Goal: Task Accomplishment & Management: Use online tool/utility

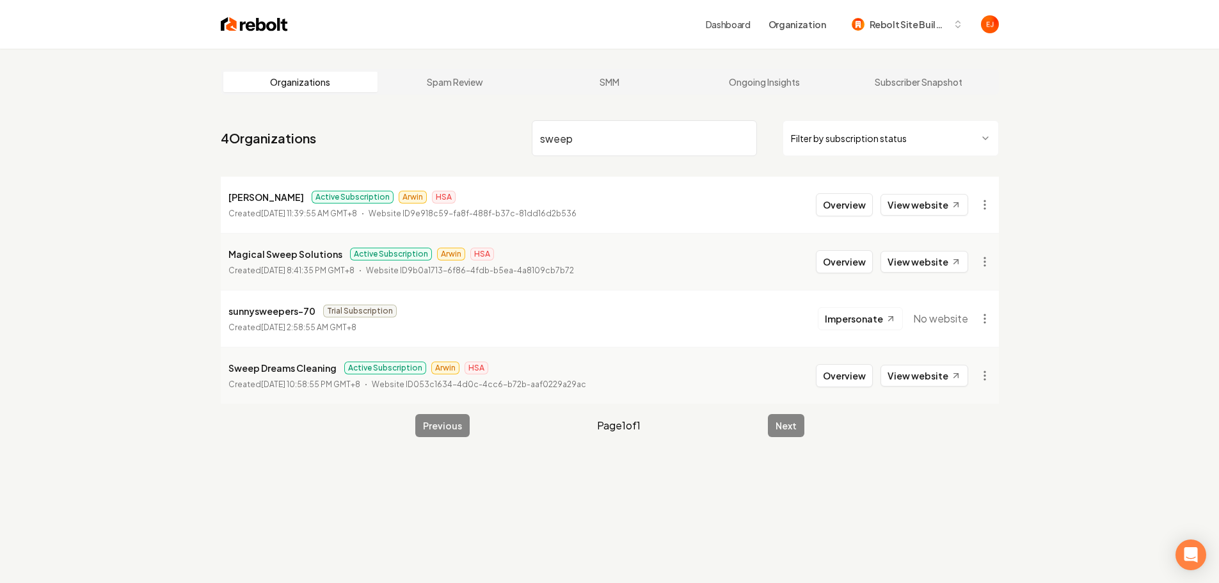
type input "sweep"
click at [852, 381] on button "Overview" at bounding box center [844, 375] width 57 height 23
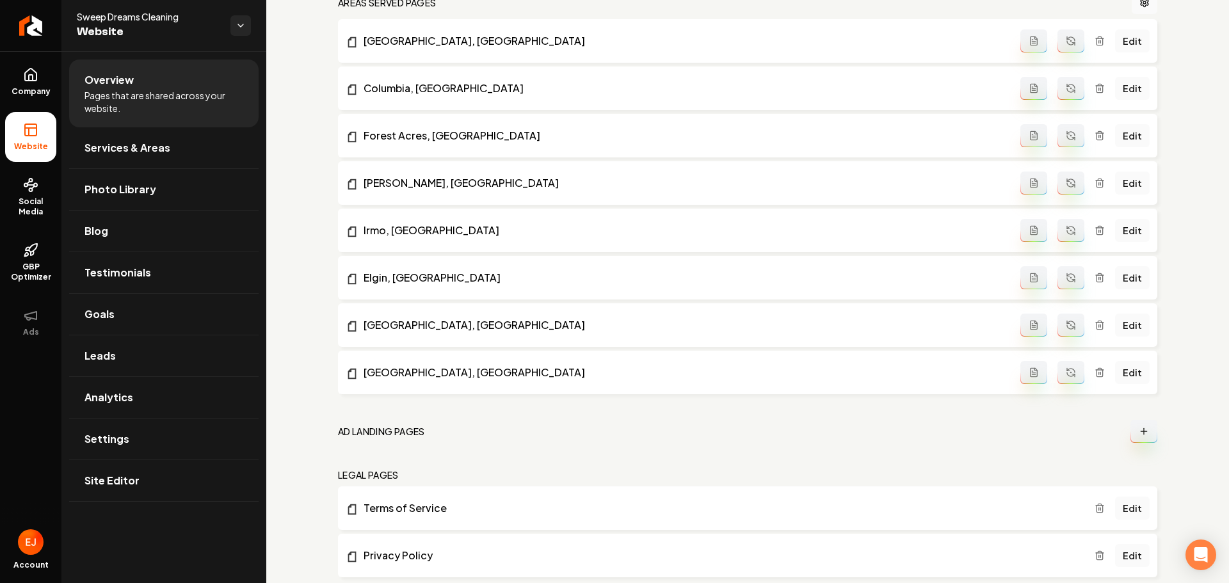
scroll to position [964, 0]
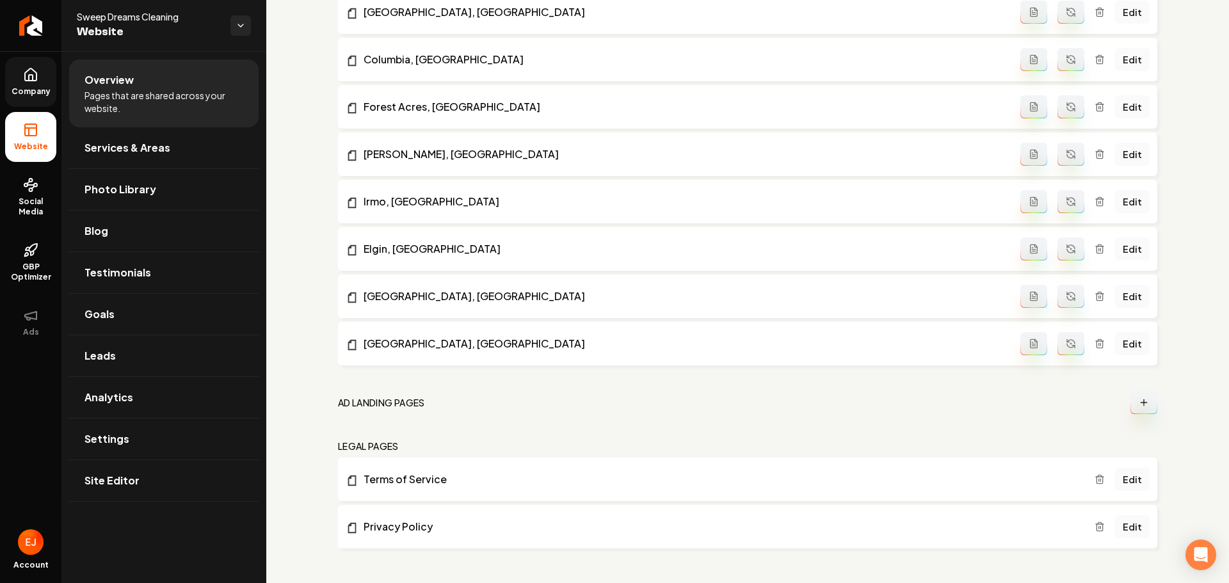
click at [21, 74] on link "Company" at bounding box center [30, 82] width 51 height 50
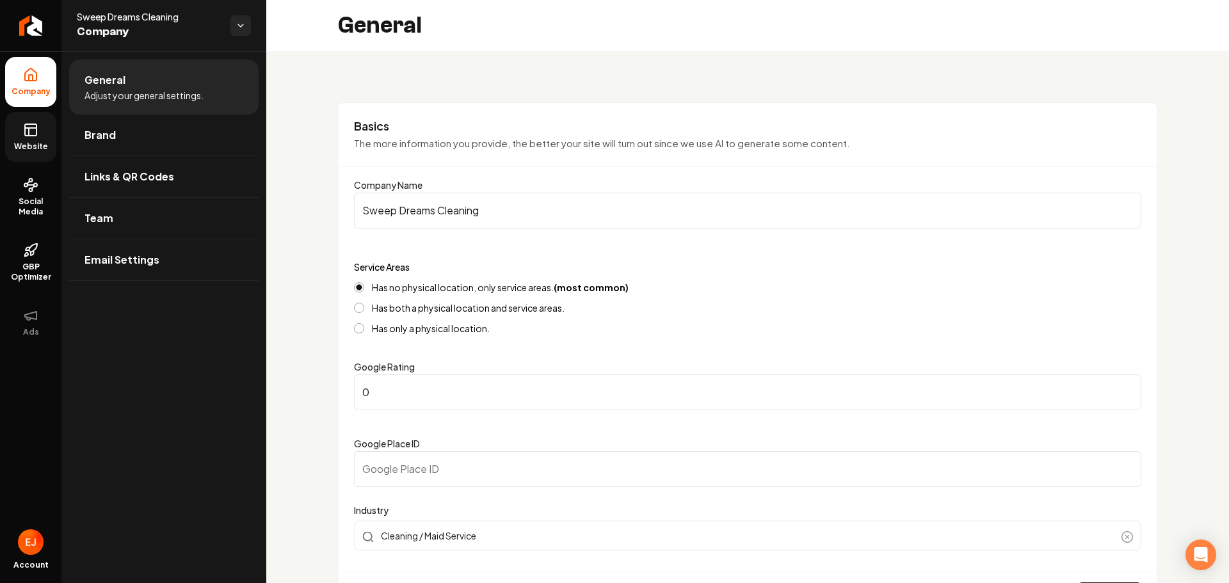
click at [38, 151] on span "Website" at bounding box center [31, 146] width 44 height 10
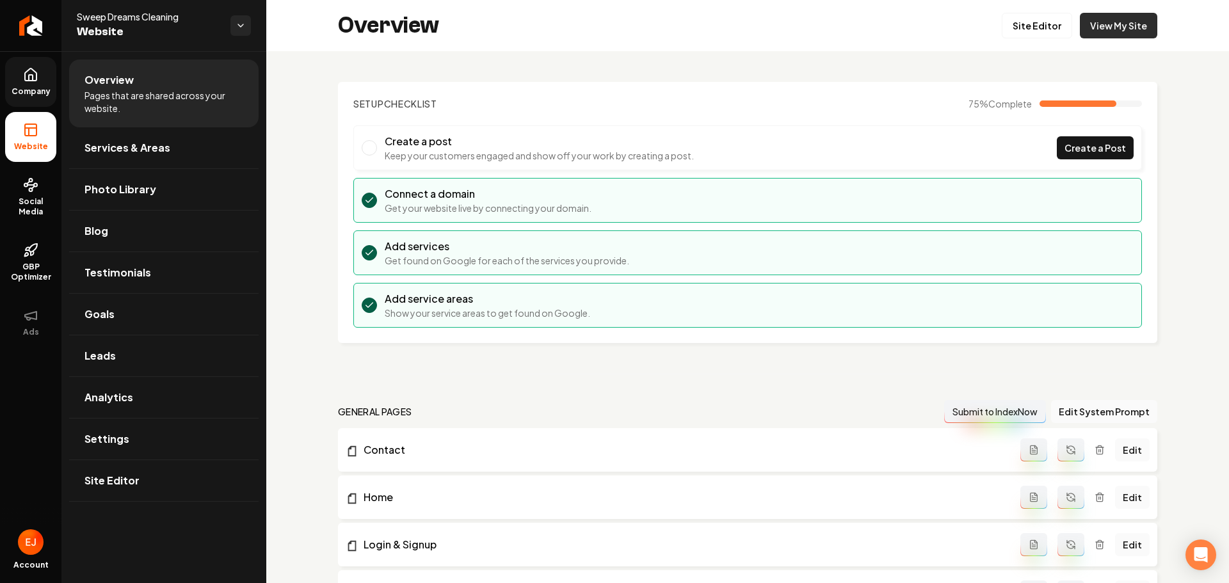
click at [1101, 33] on link "View My Site" at bounding box center [1118, 26] width 77 height 26
click at [114, 479] on span "Site Editor" at bounding box center [111, 480] width 55 height 15
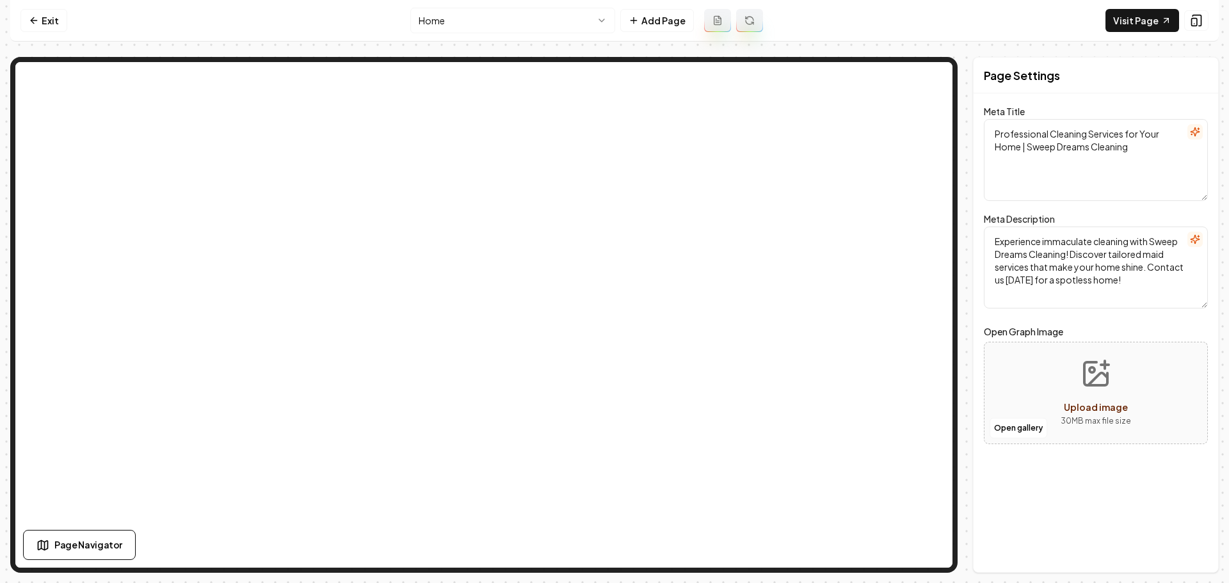
click at [596, 26] on html "Computer Required This feature is only available on a computer. Please switch t…" at bounding box center [614, 291] width 1229 height 583
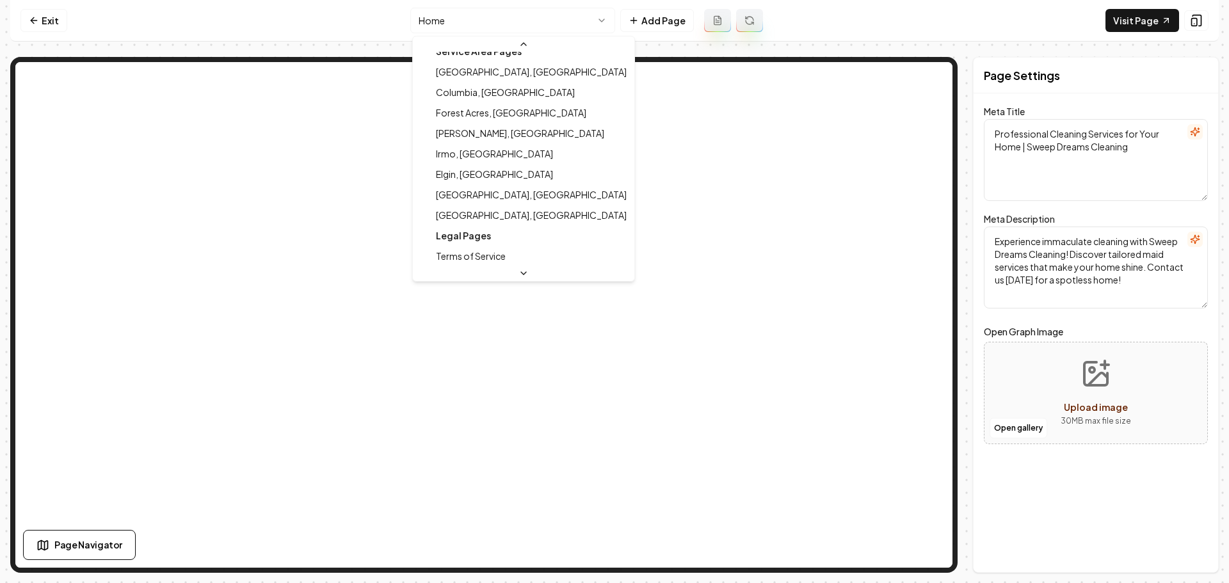
scroll to position [247, 0]
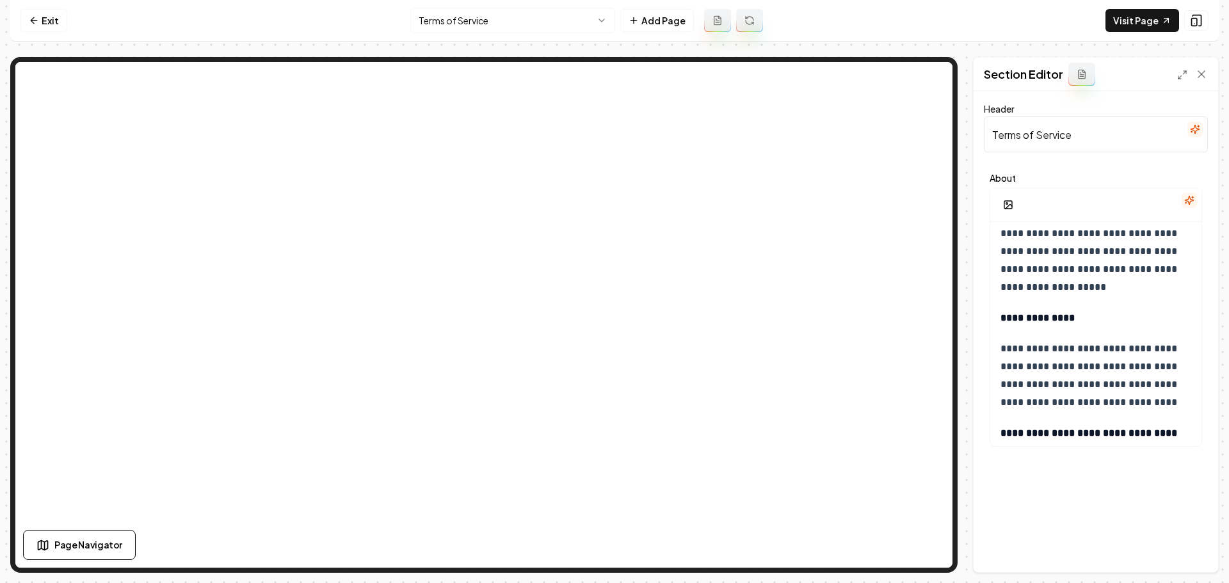
scroll to position [1522, 0]
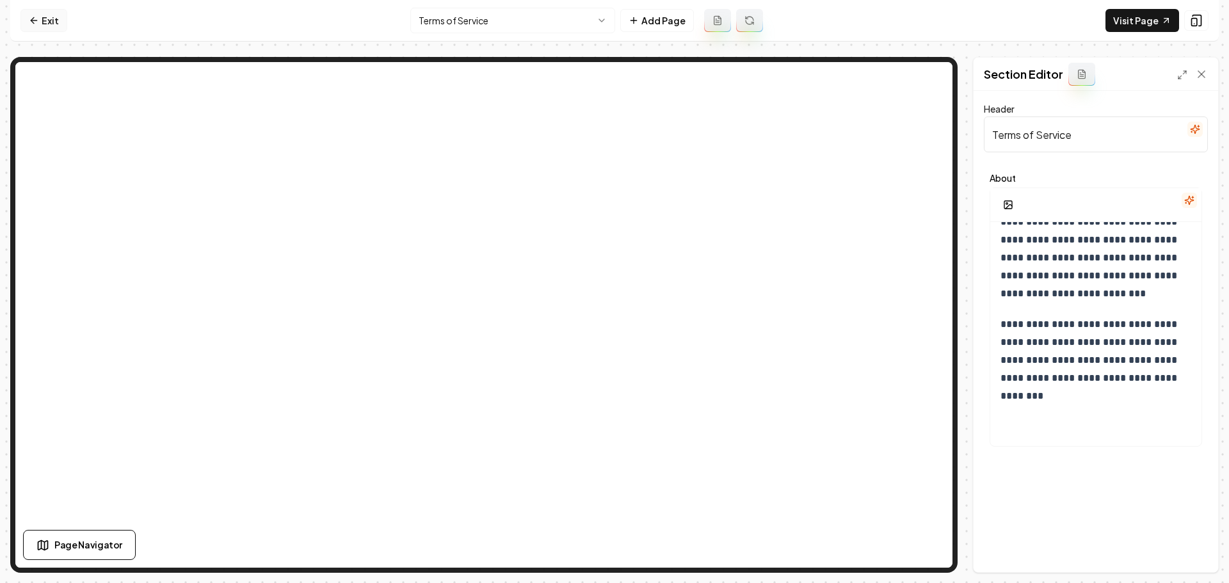
click at [39, 13] on link "Exit" at bounding box center [43, 20] width 47 height 23
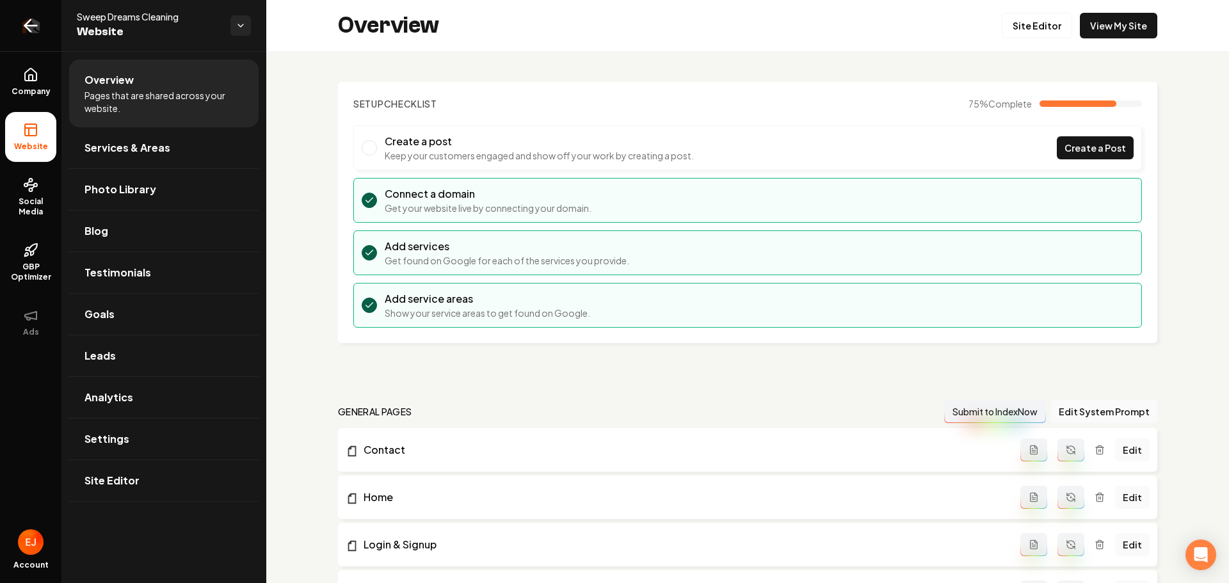
click at [23, 22] on icon "Return to dashboard" at bounding box center [30, 25] width 20 height 20
click at [169, 492] on link "Site Editor" at bounding box center [163, 480] width 189 height 41
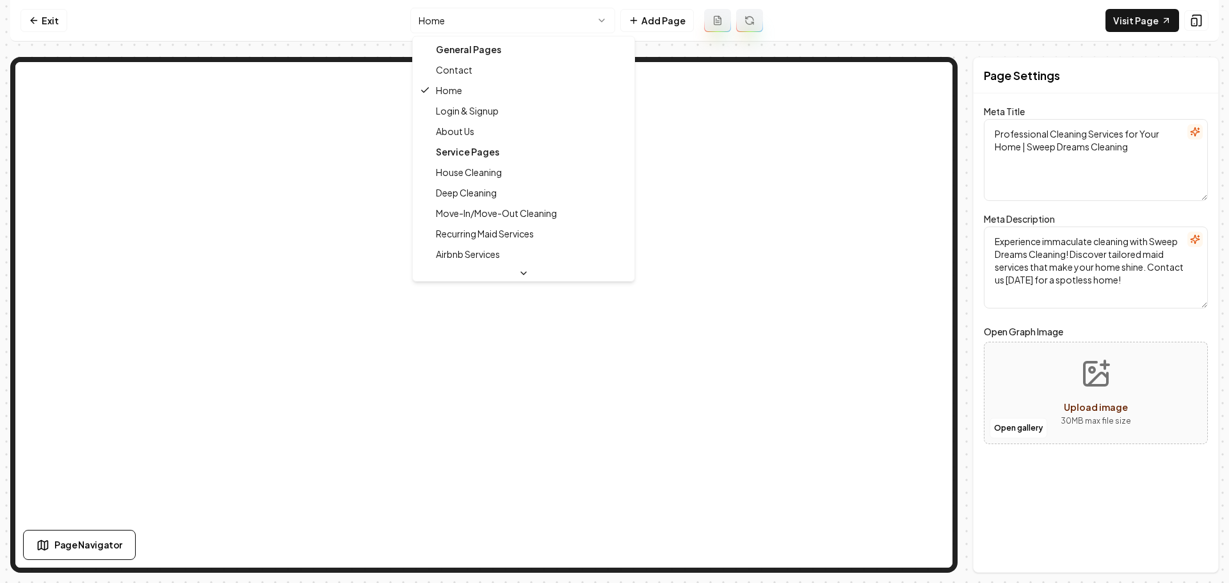
click at [531, 26] on html "Computer Required This feature is only available on a computer. Please switch t…" at bounding box center [614, 291] width 1229 height 583
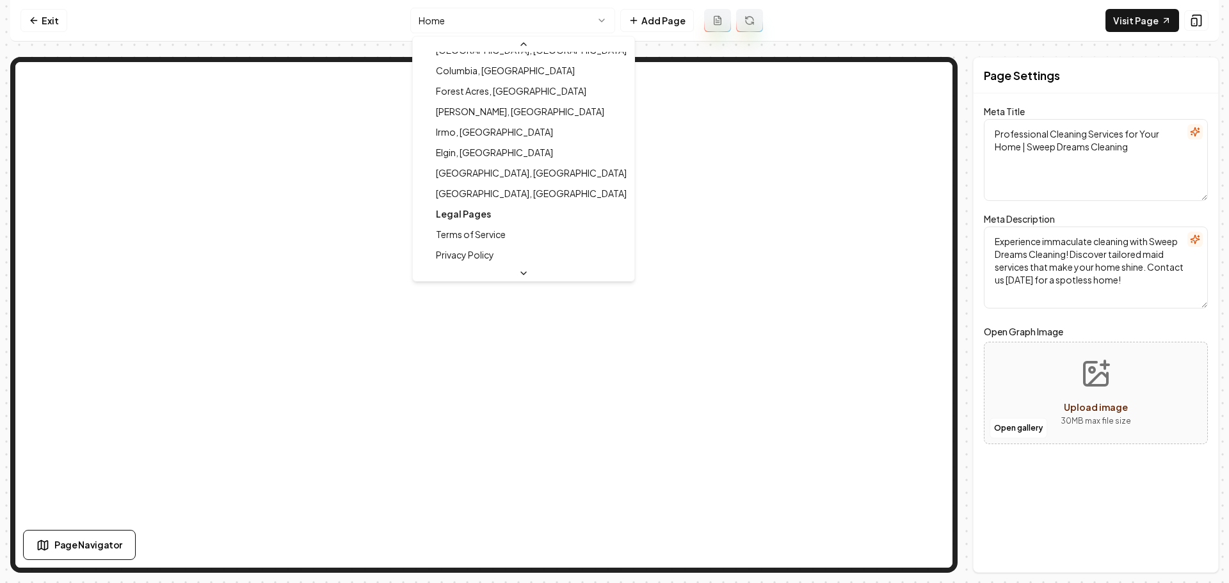
scroll to position [247, 0]
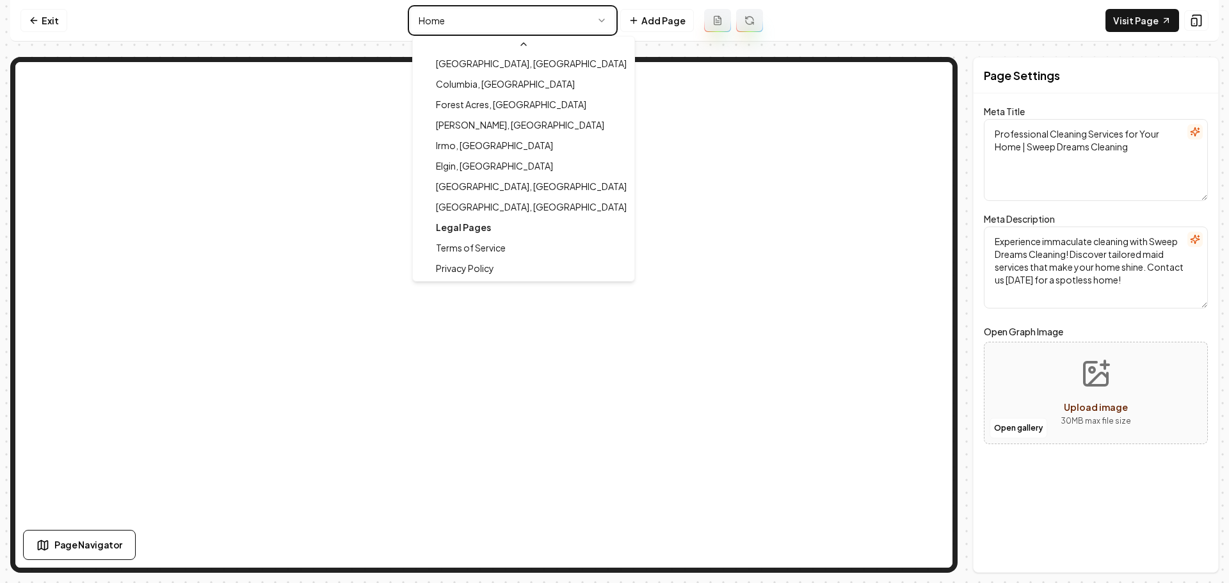
type textarea "Terms of Service - Cleaning Excellence | Sweep Dreams Cleaning"
type textarea "Discover how Sweep Dreams Cleaning ensures your satisfaction with reliable and …"
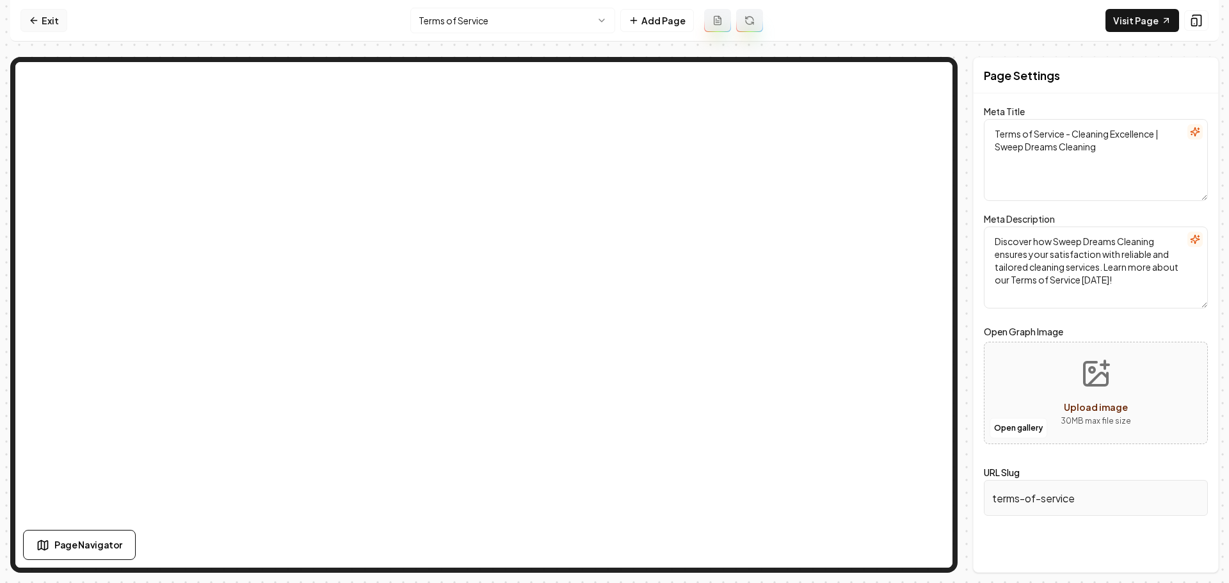
click at [47, 19] on link "Exit" at bounding box center [43, 20] width 47 height 23
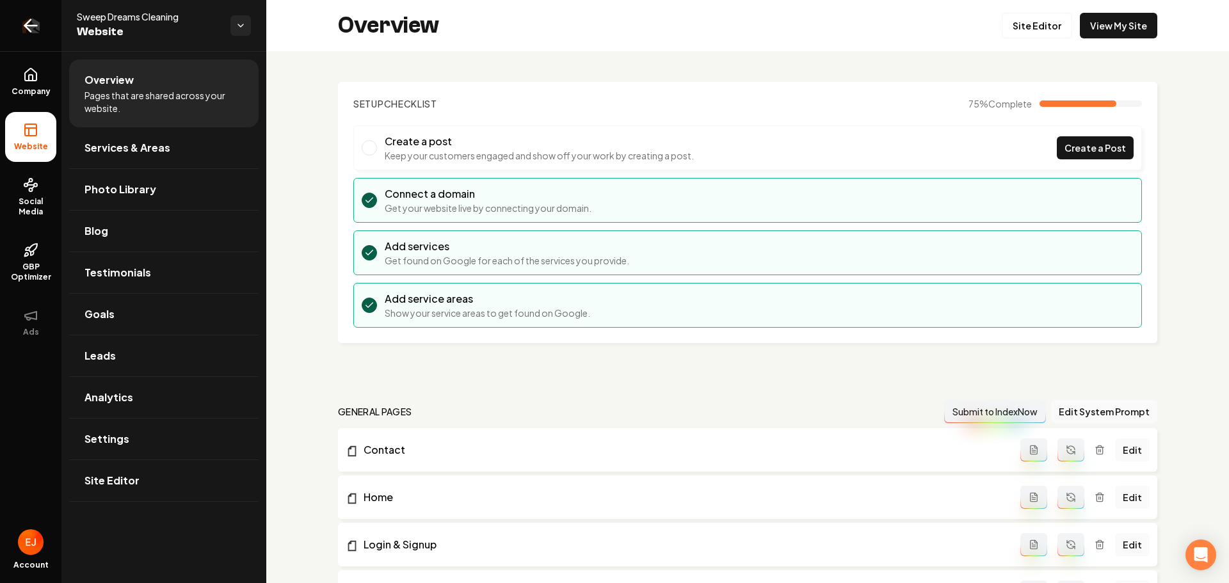
click at [28, 29] on icon "Return to dashboard" at bounding box center [30, 25] width 20 height 20
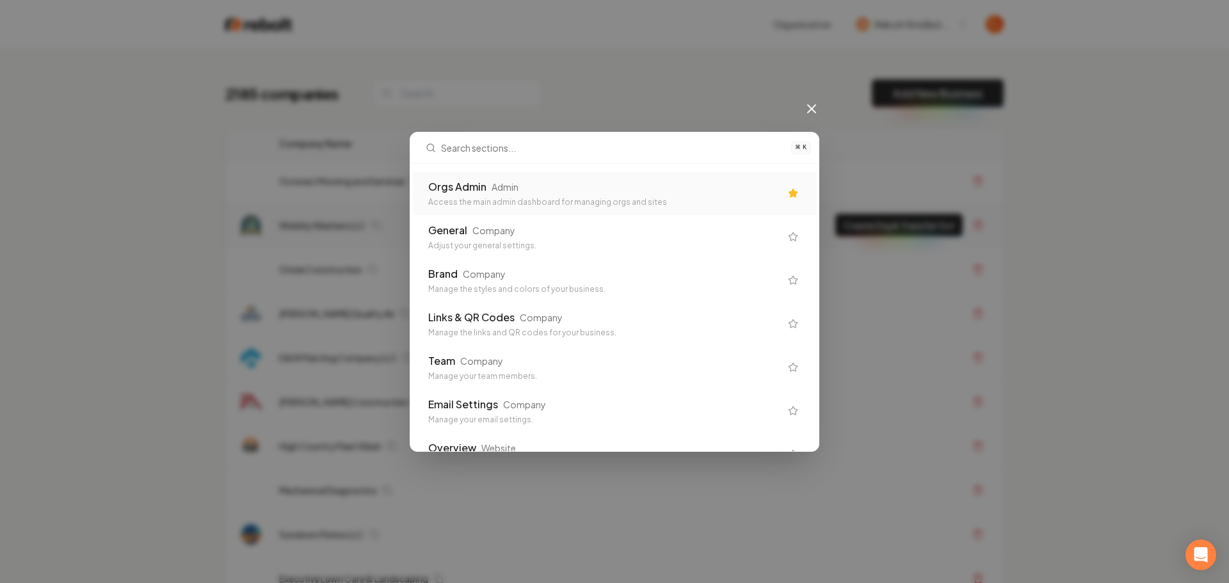
click at [625, 212] on div "Orgs Admin Admin Access the main admin dashboard for managing orgs and sites" at bounding box center [614, 194] width 403 height 44
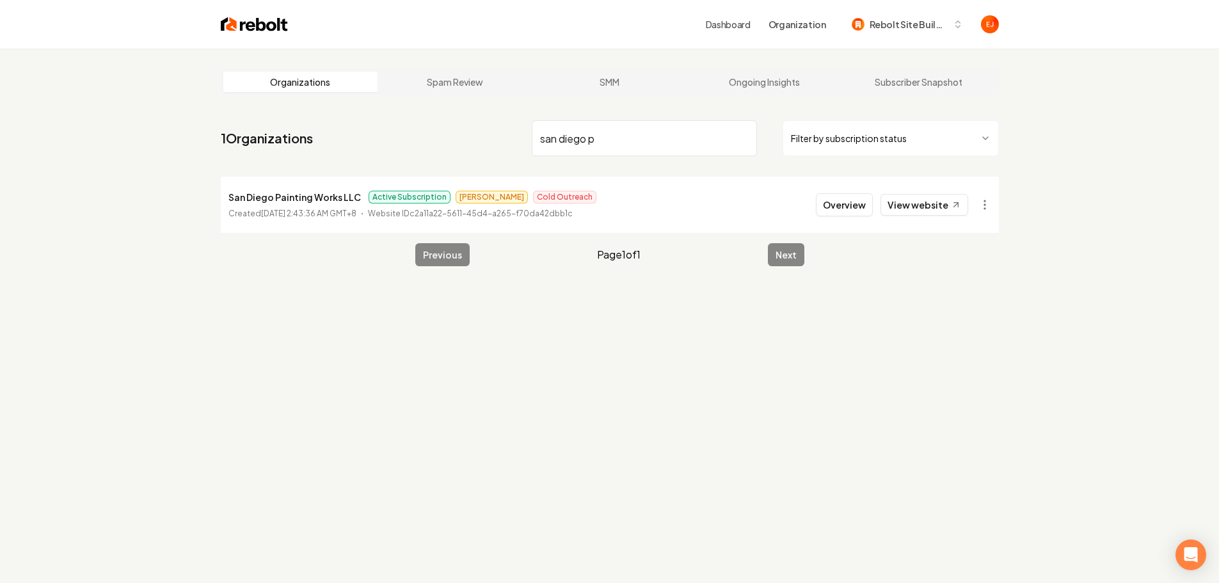
type input "san diego p"
click at [832, 203] on button "Overview" at bounding box center [844, 204] width 57 height 23
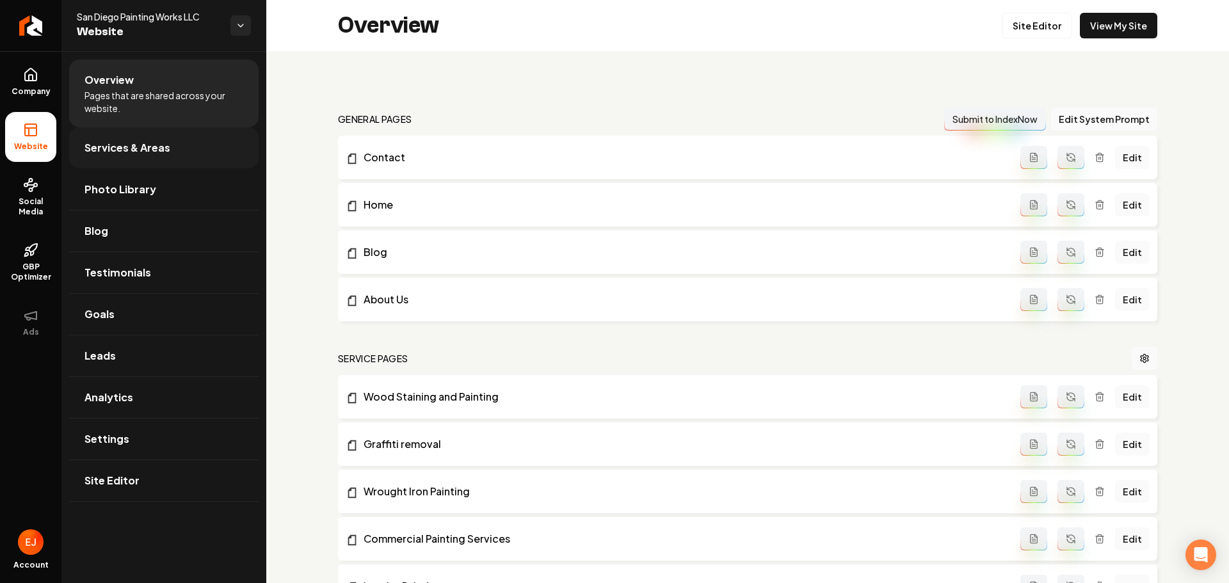
click at [118, 150] on span "Services & Areas" at bounding box center [127, 147] width 86 height 15
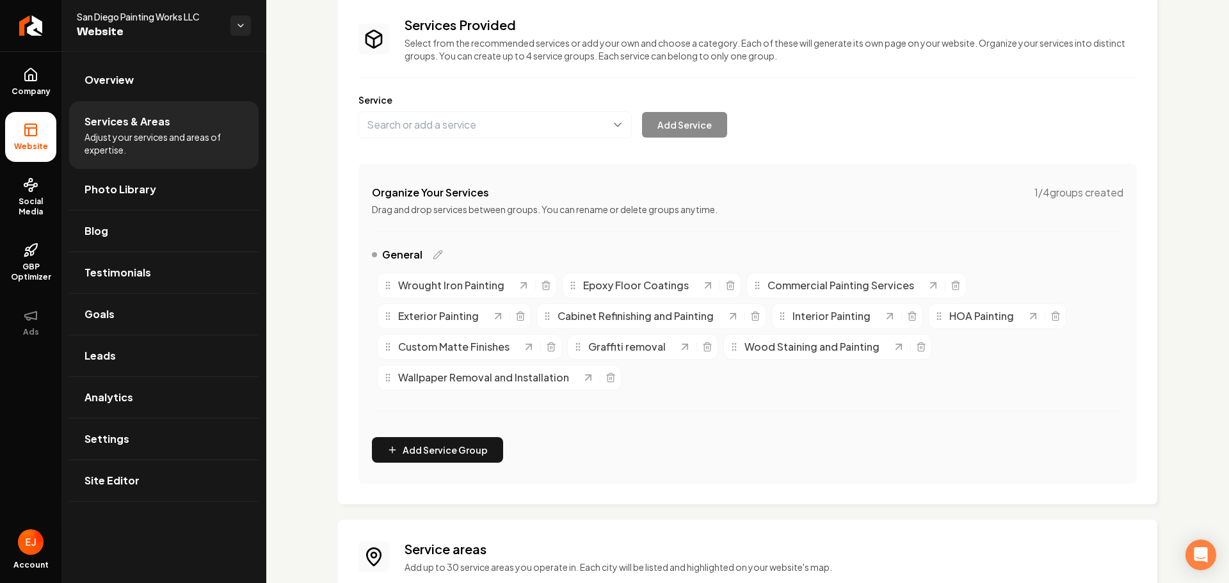
scroll to position [300, 0]
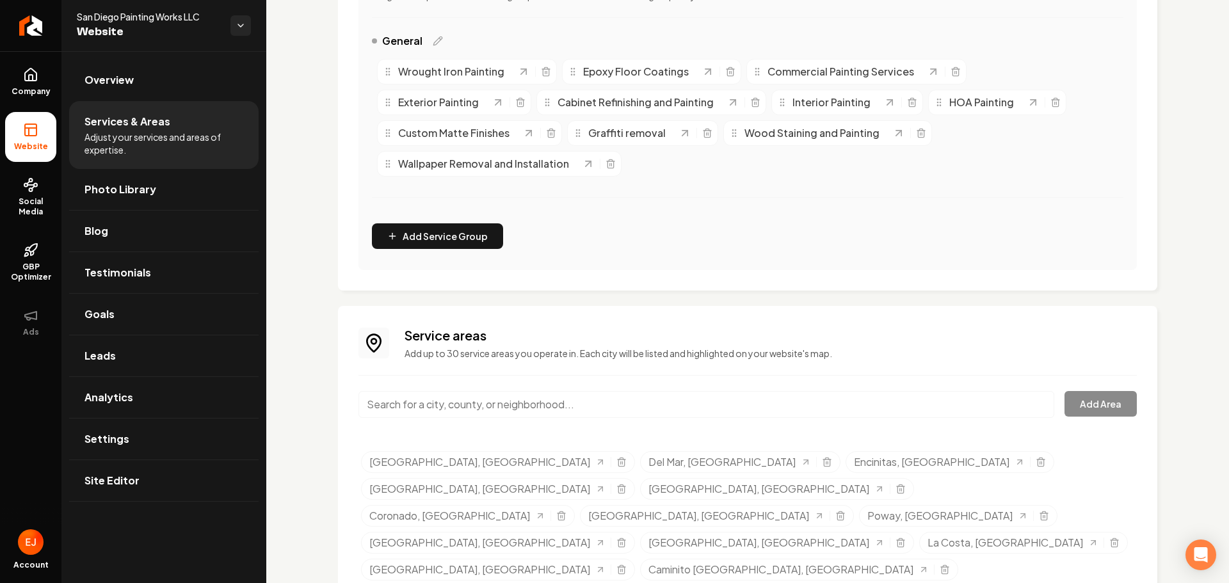
click at [593, 409] on input "Main content area" at bounding box center [706, 404] width 696 height 27
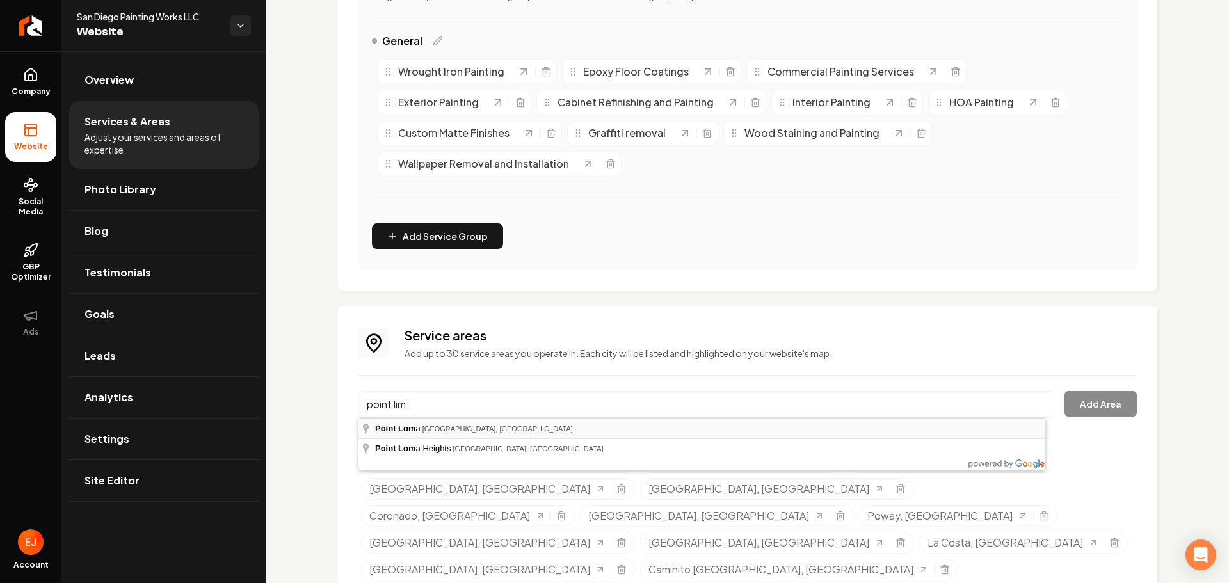
type input "Point Loma, San Diego, CA"
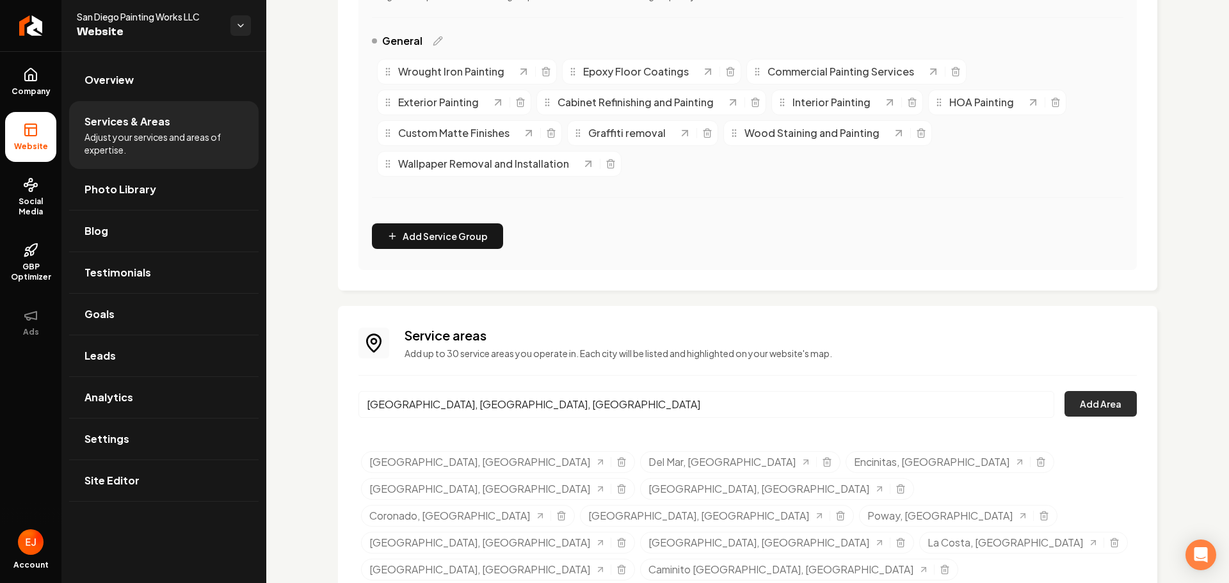
click at [1073, 408] on button "Add Area" at bounding box center [1100, 404] width 72 height 26
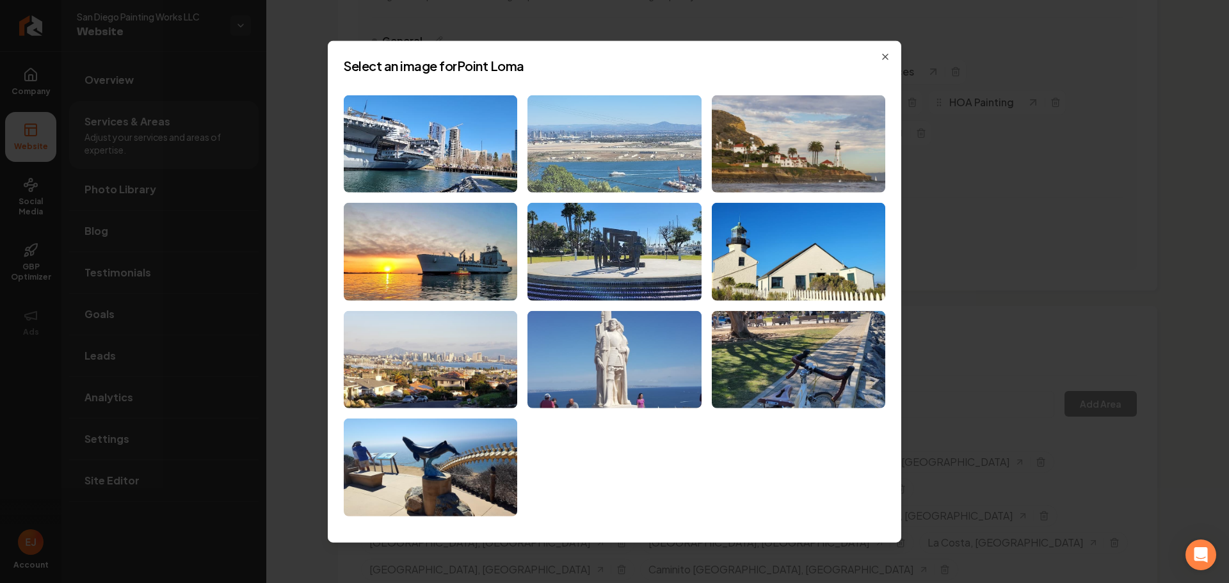
click at [625, 167] on img at bounding box center [613, 144] width 173 height 98
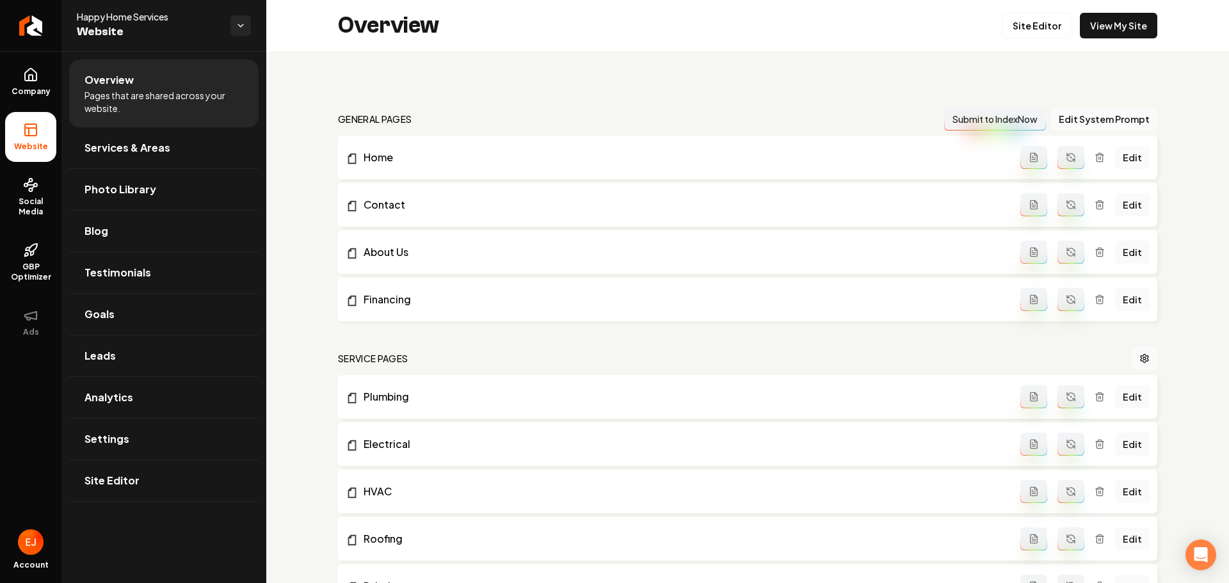
scroll to position [1664, 0]
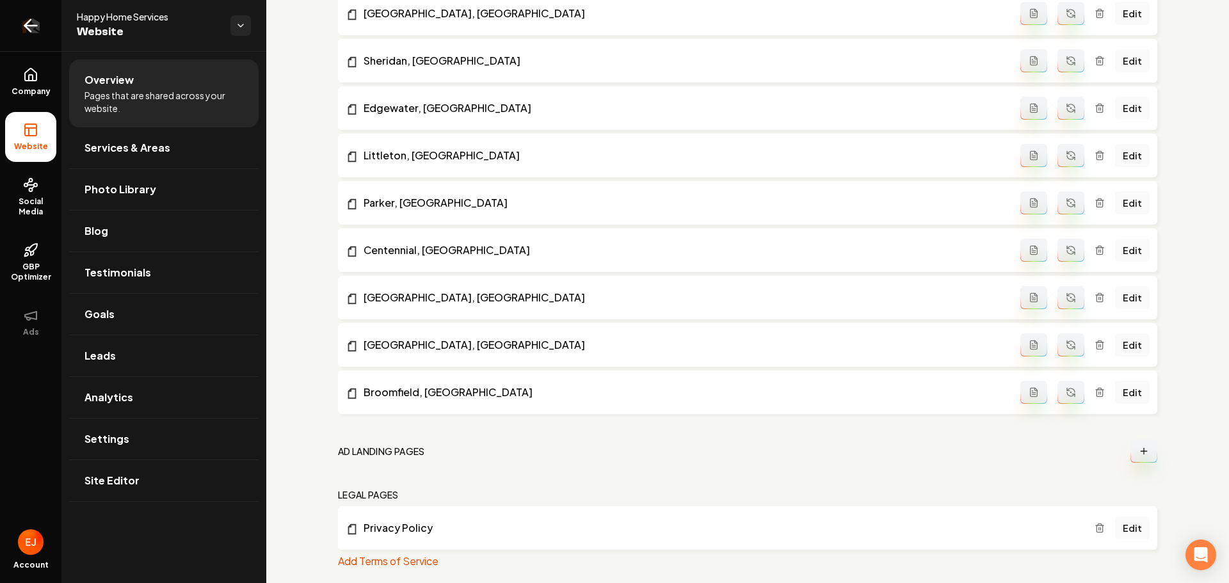
click at [29, 28] on icon "Return to dashboard" at bounding box center [30, 25] width 20 height 20
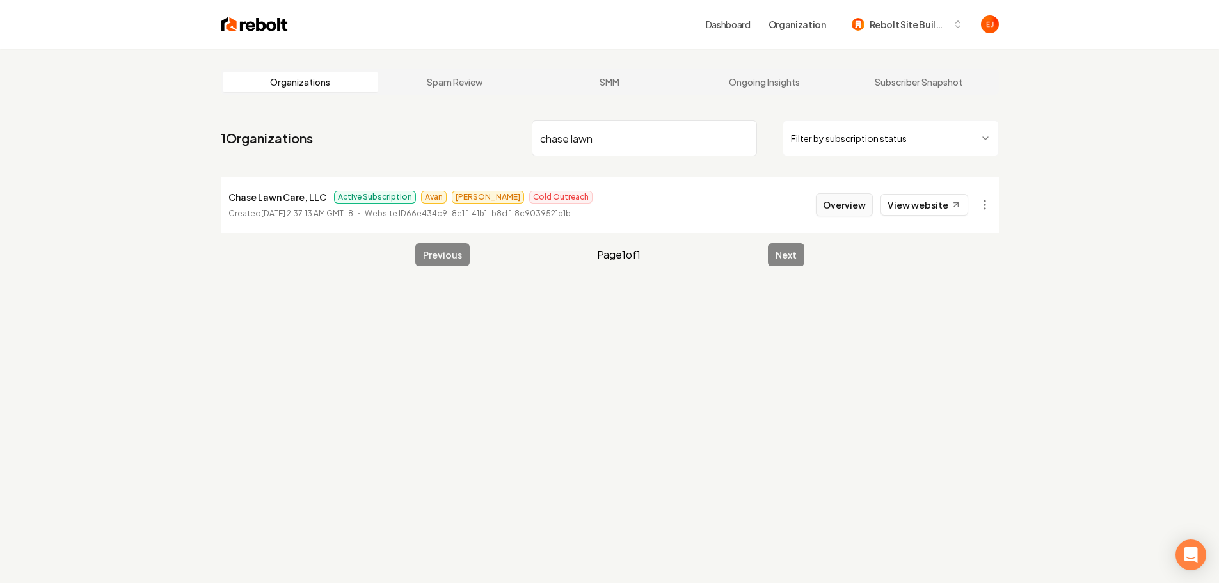
type input "chase lawn"
click at [870, 205] on button "Overview" at bounding box center [844, 204] width 57 height 23
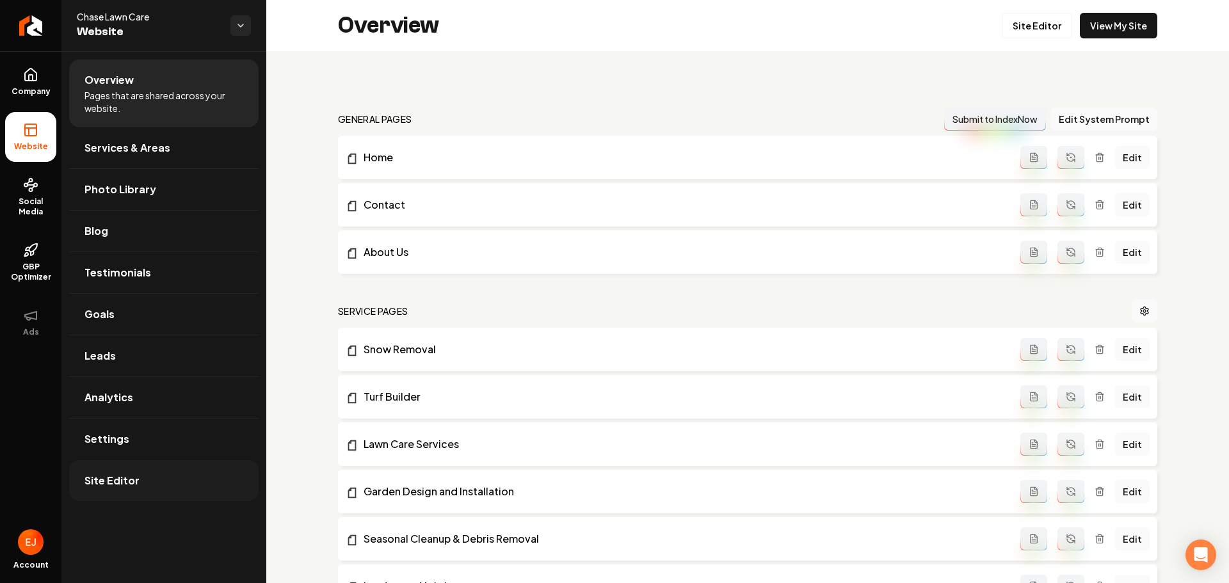
click at [149, 484] on link "Site Editor" at bounding box center [163, 480] width 189 height 41
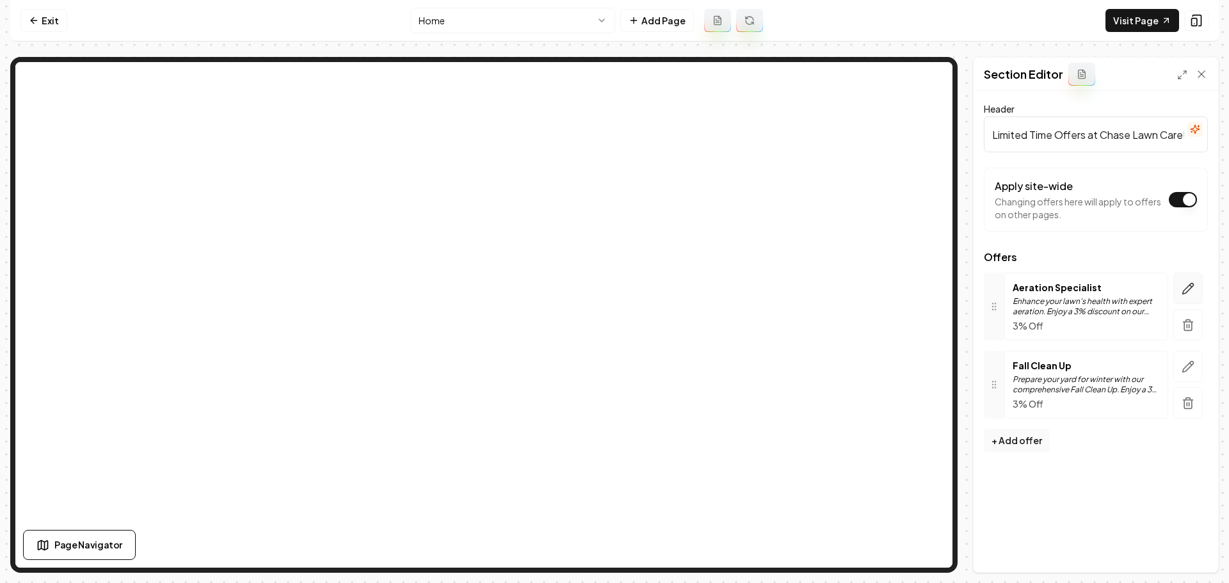
click at [1190, 291] on icon "button" at bounding box center [1187, 288] width 13 height 13
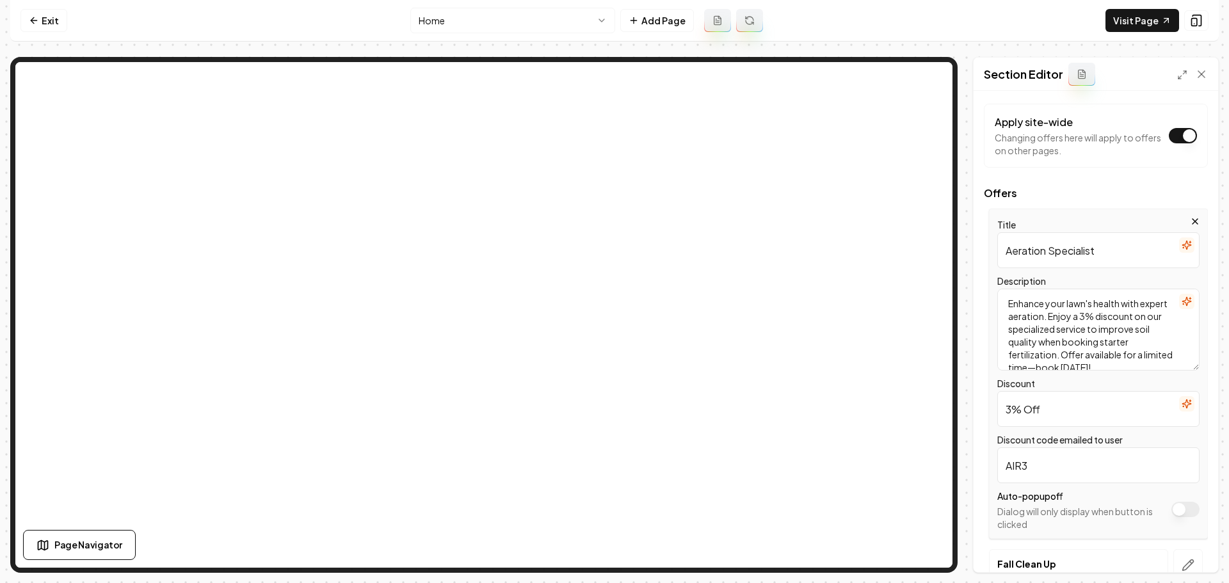
click at [1081, 187] on form "Header Limited Time Offers at Chase Lawn Care! Apply site-wide Changing offers …" at bounding box center [1096, 343] width 224 height 613
click at [1206, 73] on icon at bounding box center [1201, 74] width 13 height 13
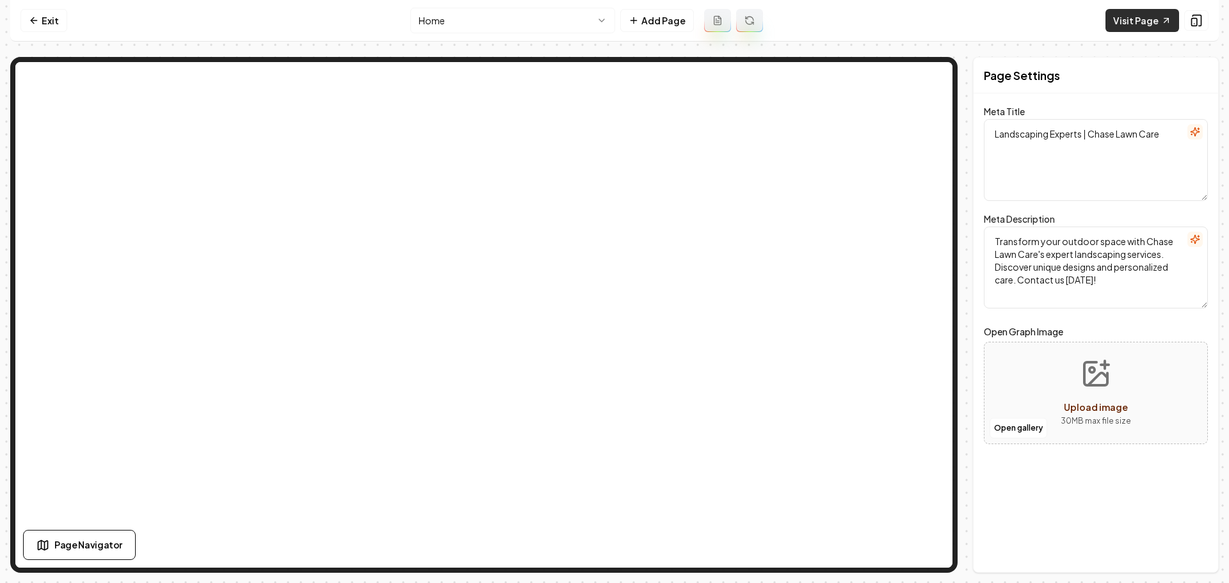
click at [1158, 26] on link "Visit Page" at bounding box center [1142, 20] width 74 height 23
click at [43, 24] on link "Exit" at bounding box center [43, 20] width 47 height 23
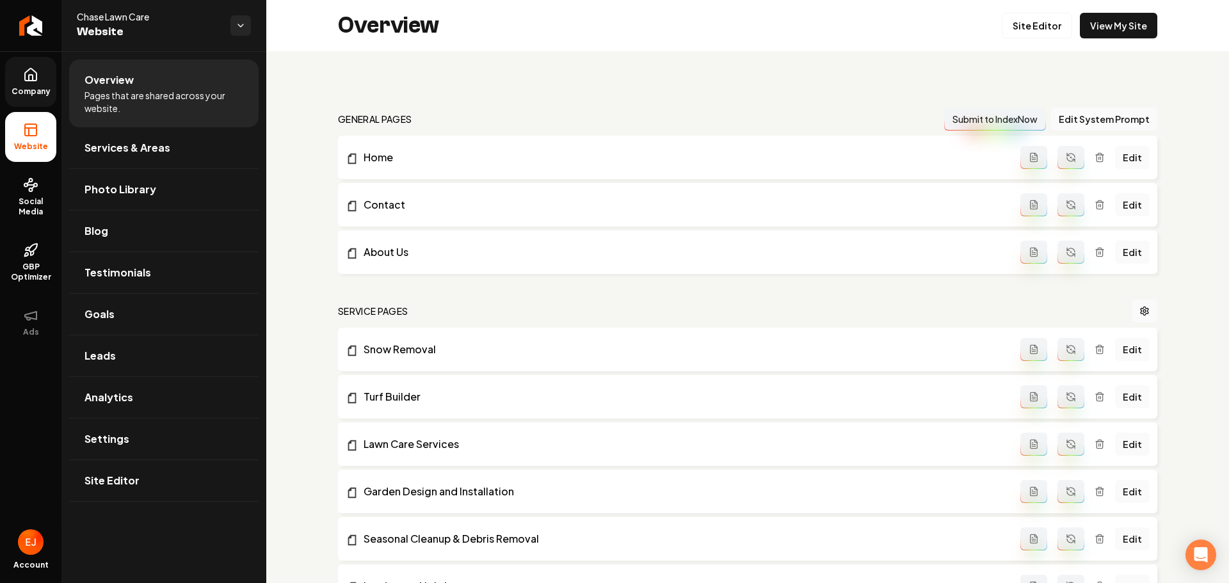
click at [37, 67] on icon at bounding box center [30, 74] width 15 height 15
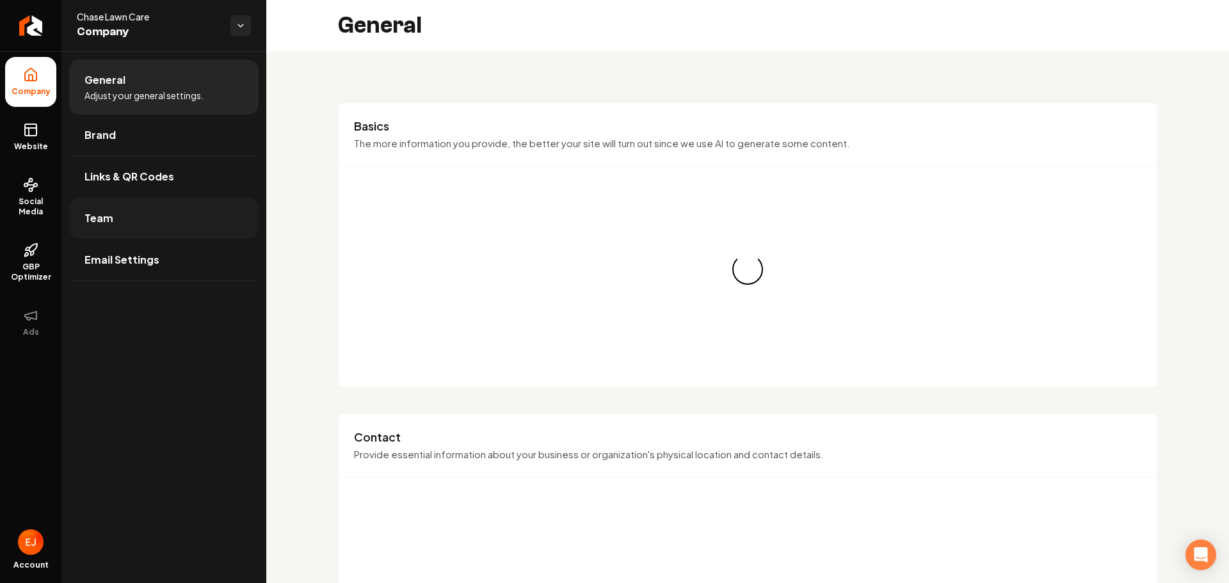
click at [128, 228] on link "Team" at bounding box center [163, 218] width 189 height 41
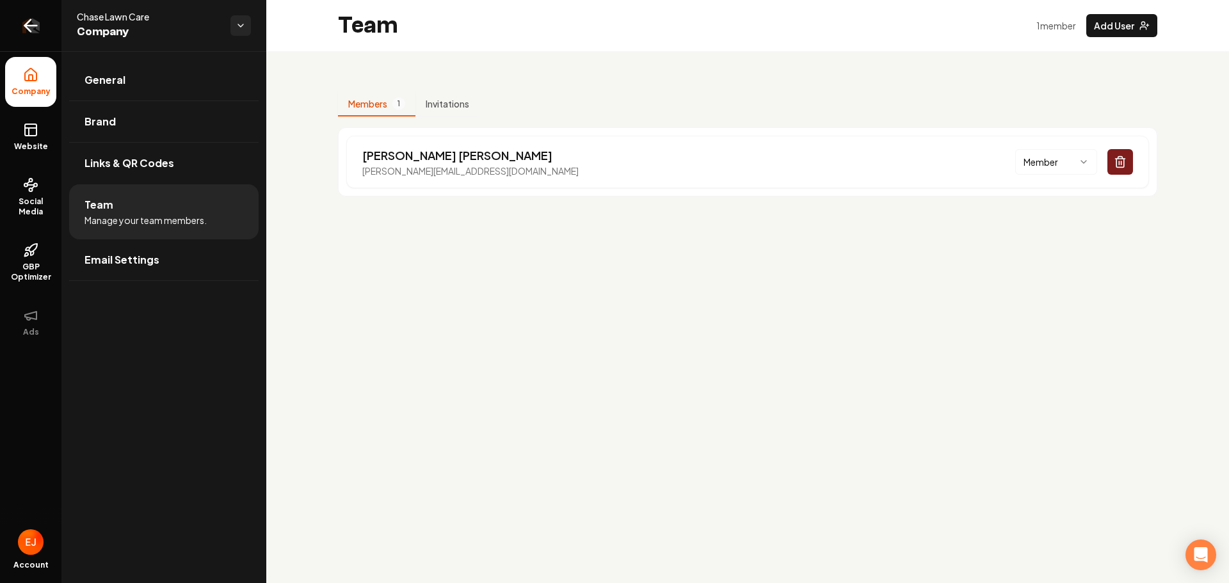
click at [36, 27] on icon "Return to dashboard" at bounding box center [30, 25] width 20 height 20
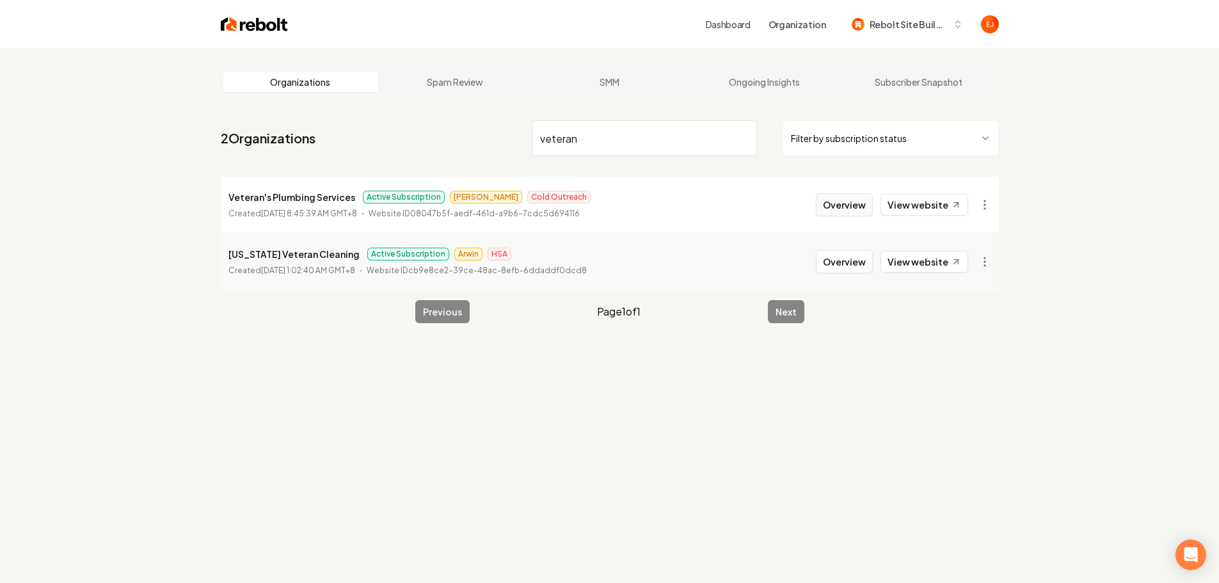
type input "veteran"
click at [837, 205] on button "Overview" at bounding box center [844, 204] width 57 height 23
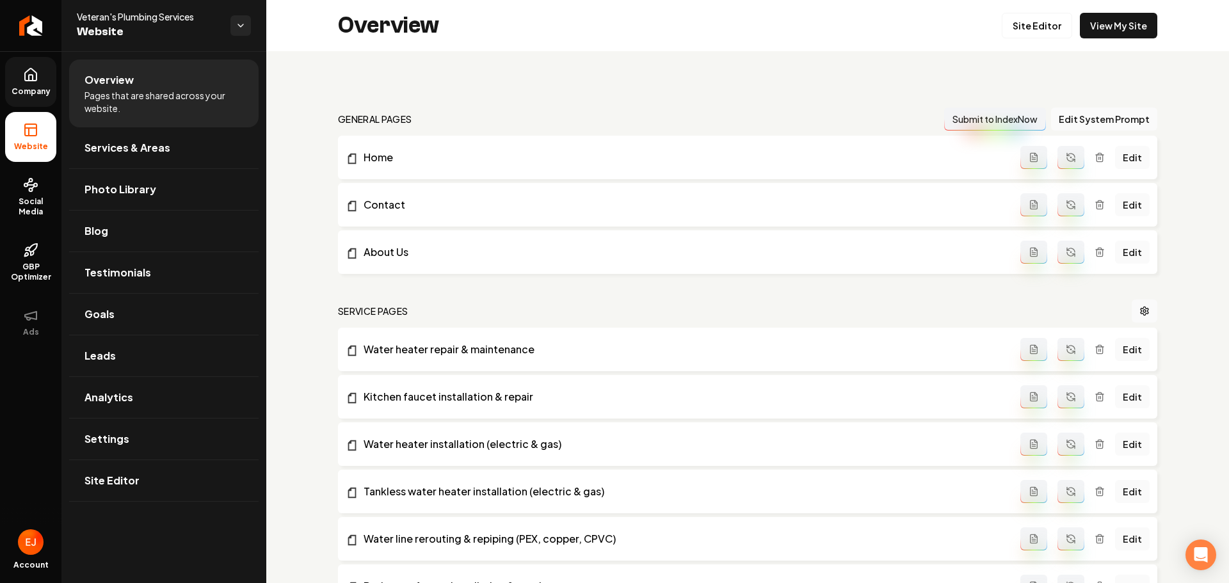
click at [20, 81] on link "Company" at bounding box center [30, 82] width 51 height 50
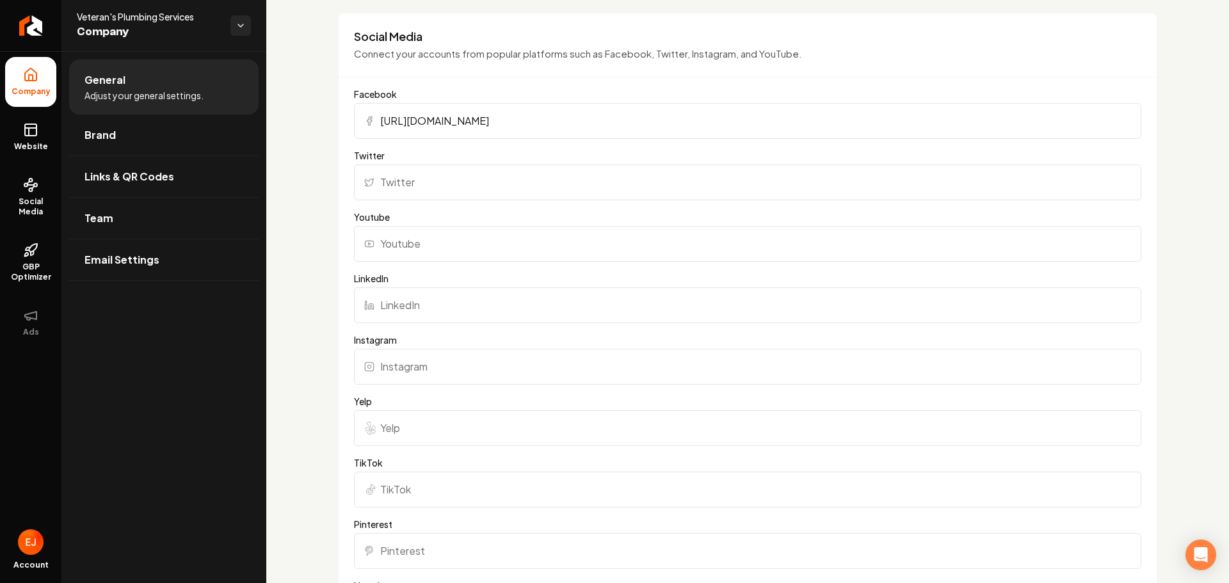
scroll to position [1226, 0]
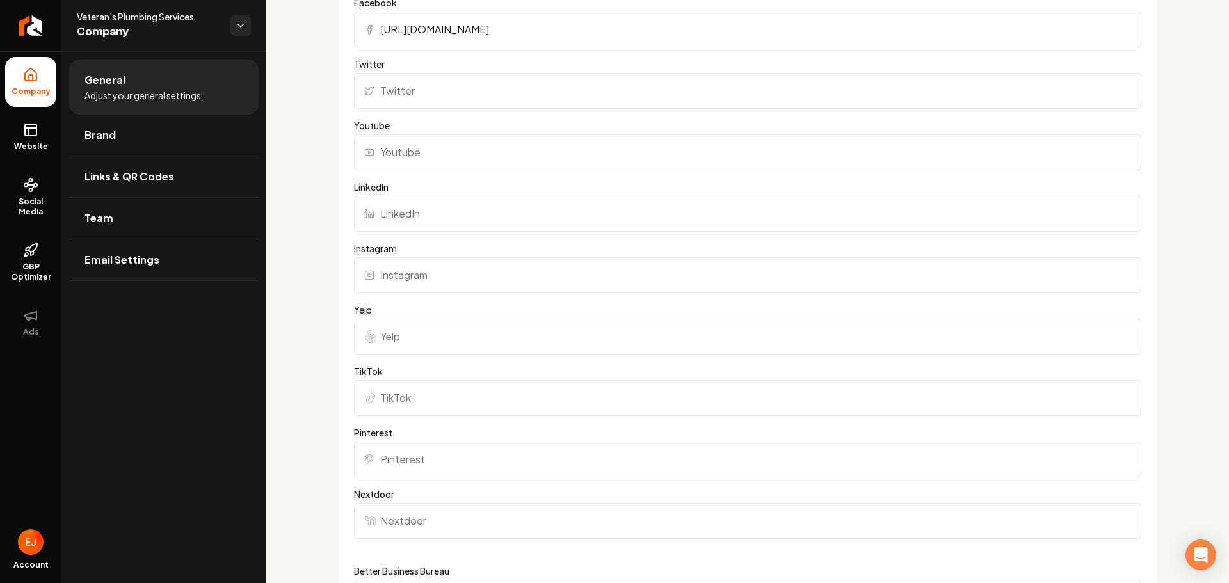
scroll to position [1344, 0]
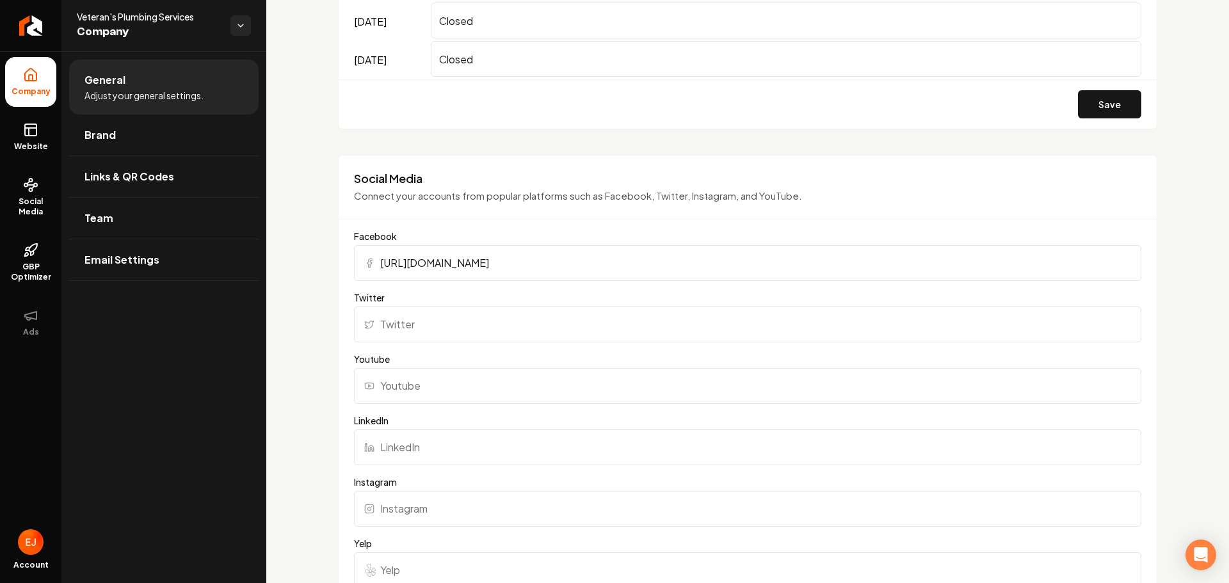
scroll to position [1280, 0]
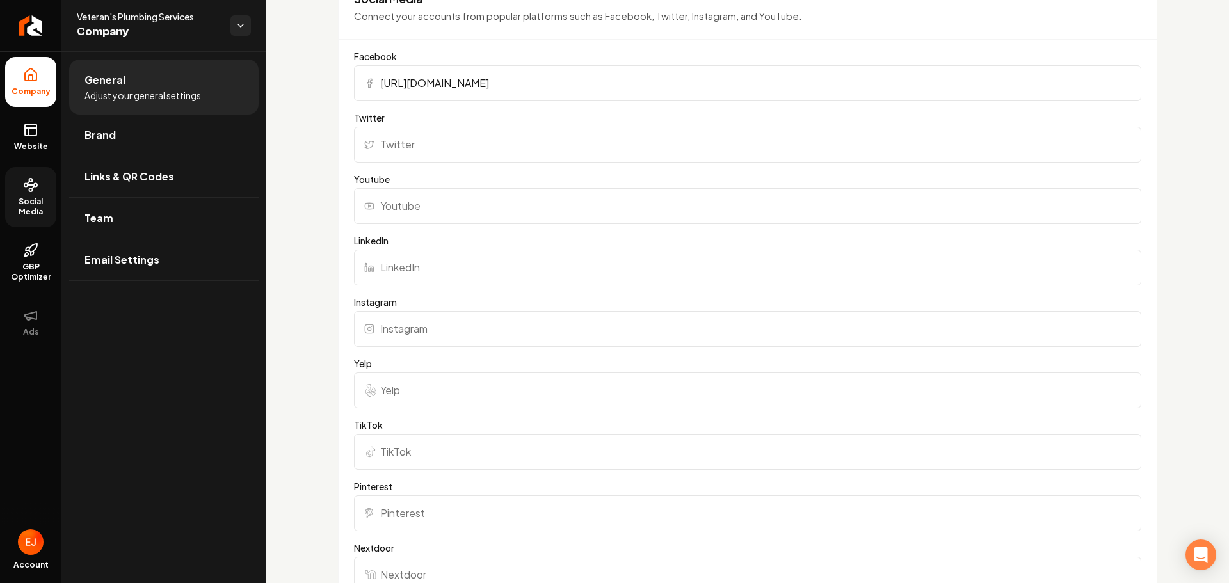
click at [40, 216] on span "Social Media" at bounding box center [30, 206] width 51 height 20
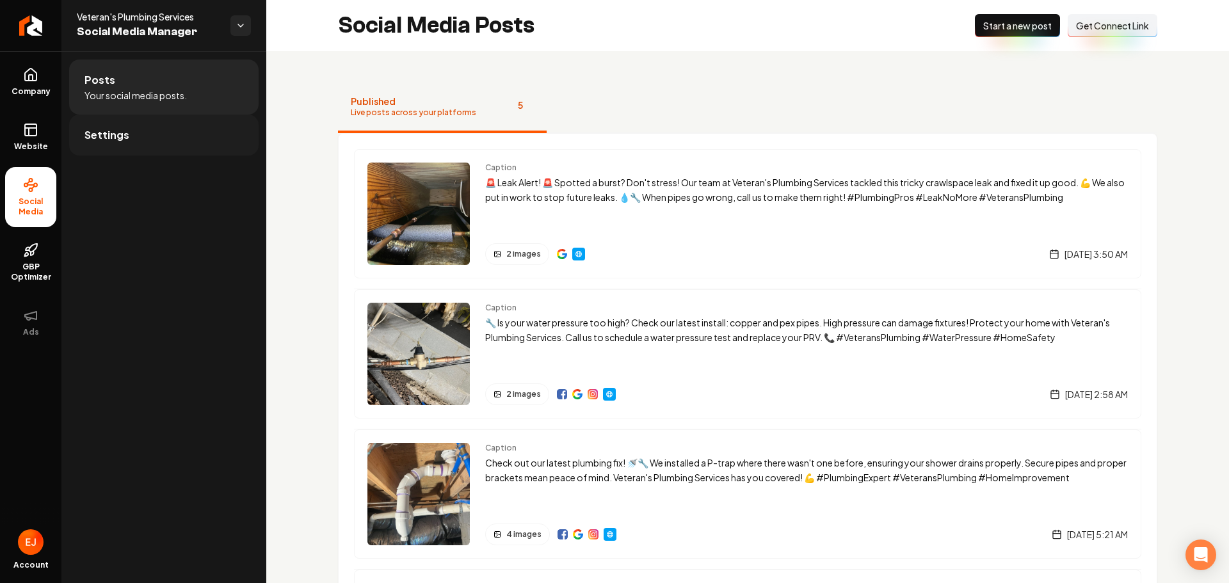
click at [124, 134] on span "Settings" at bounding box center [106, 134] width 45 height 15
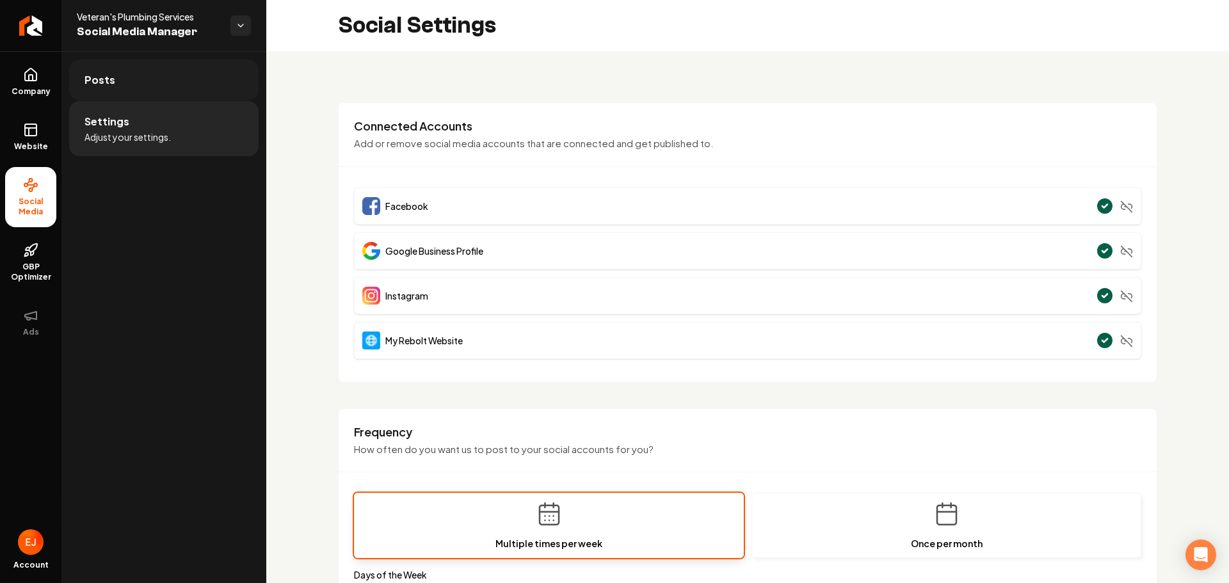
click at [113, 76] on link "Posts" at bounding box center [163, 80] width 189 height 41
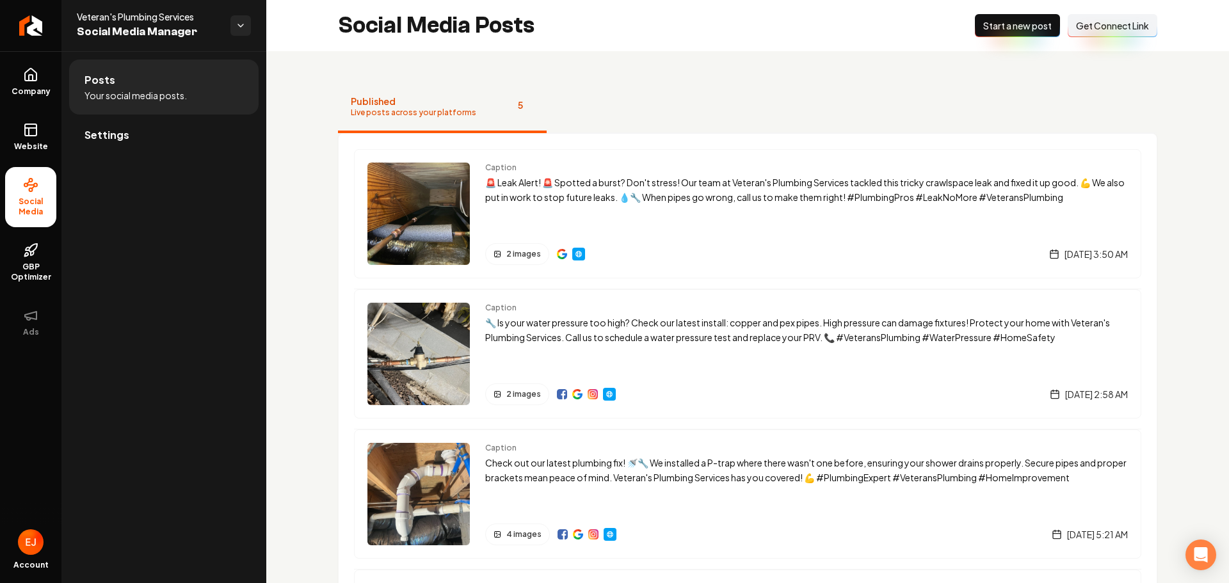
click at [984, 29] on span "Start a new post" at bounding box center [1017, 25] width 68 height 13
